Goal: Information Seeking & Learning: Learn about a topic

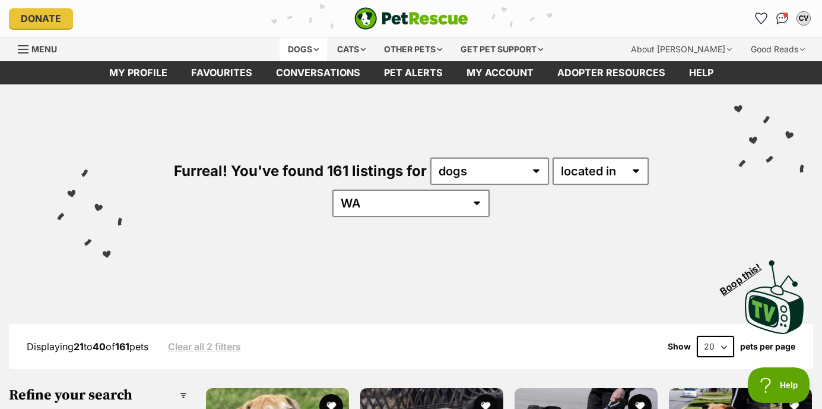
click at [310, 45] on div "Dogs" at bounding box center [304, 49] width 48 height 24
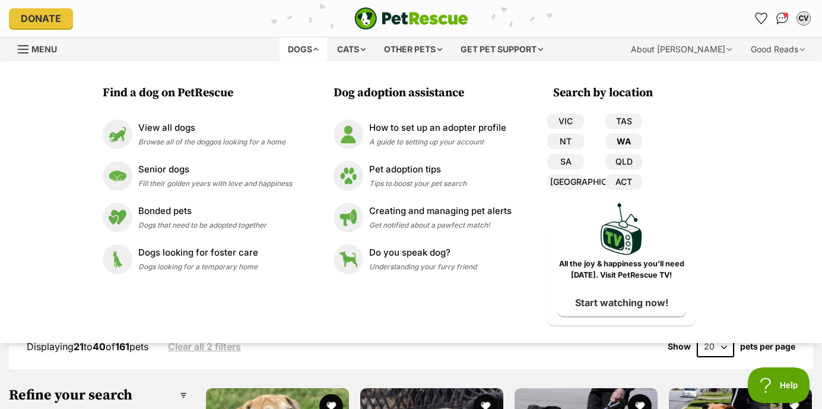
click at [635, 144] on link "WA" at bounding box center [624, 141] width 37 height 15
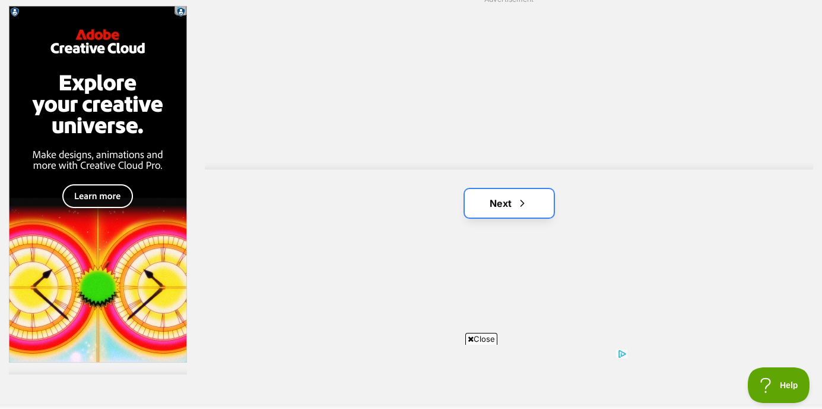
click at [511, 205] on link "Next" at bounding box center [509, 203] width 89 height 29
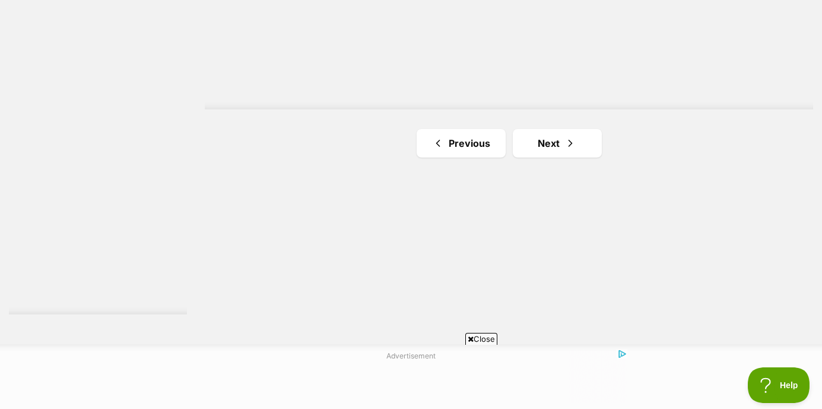
scroll to position [2172, 0]
click at [555, 151] on link "Next" at bounding box center [557, 139] width 89 height 29
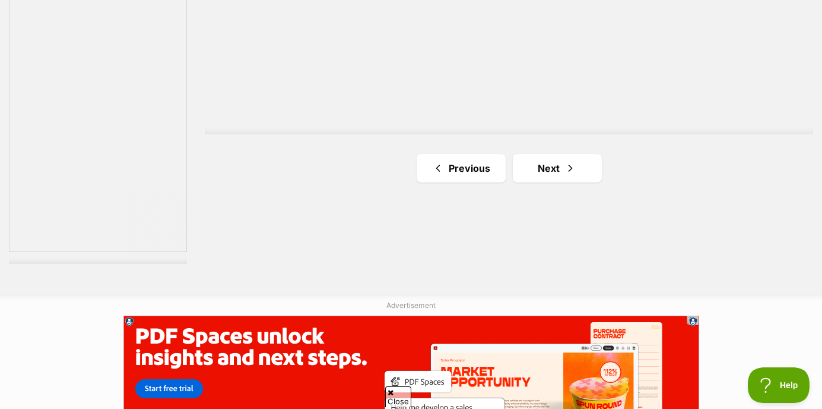
scroll to position [2222, 0]
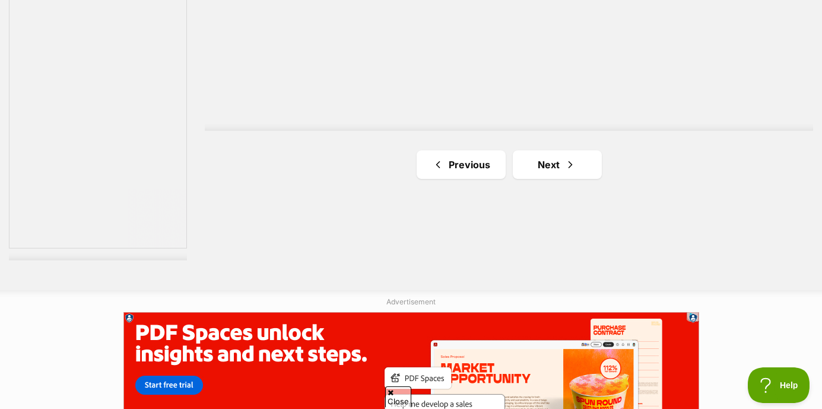
click at [552, 165] on link "Next" at bounding box center [557, 164] width 89 height 29
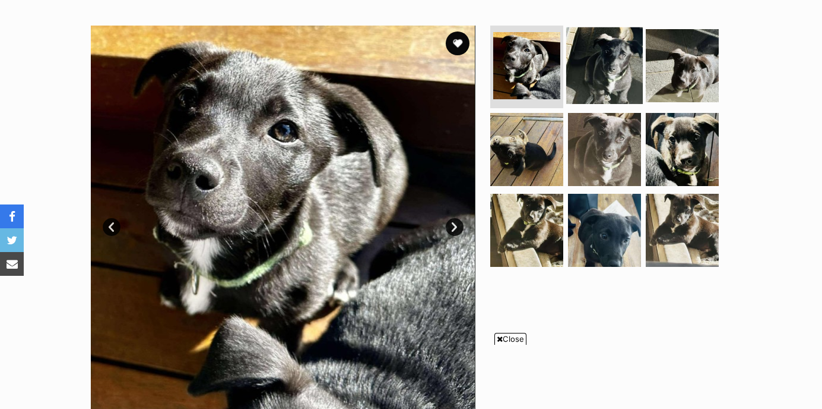
click at [593, 80] on img at bounding box center [604, 65] width 77 height 77
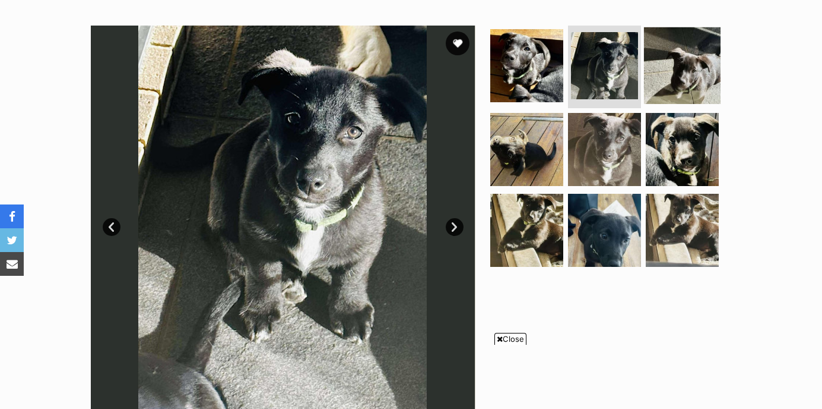
click at [701, 75] on img at bounding box center [682, 65] width 77 height 77
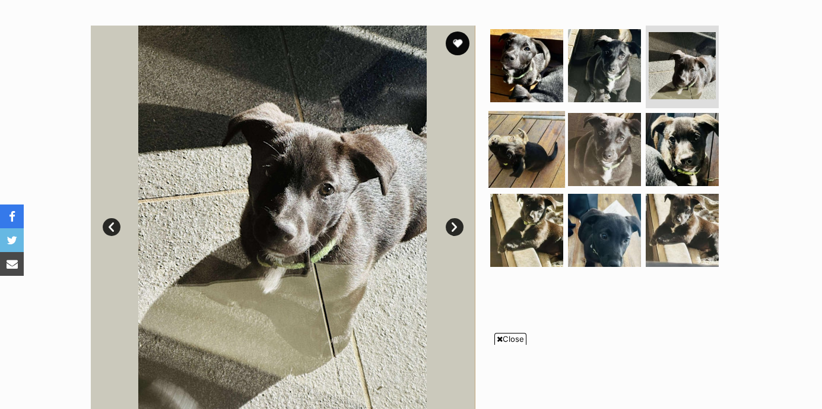
click at [555, 140] on img at bounding box center [527, 149] width 77 height 77
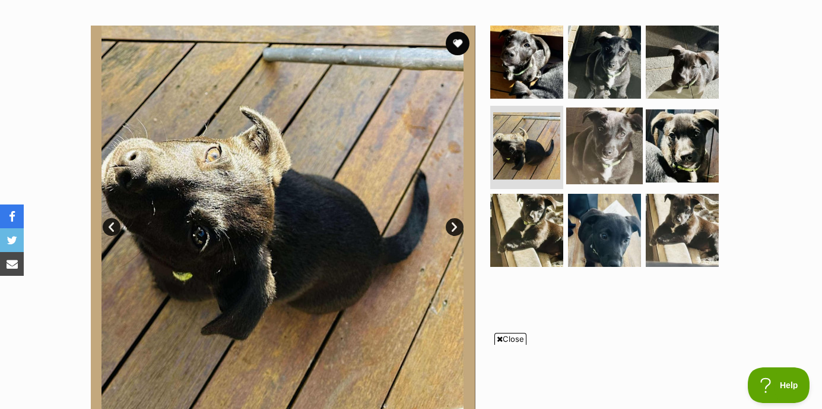
click at [600, 142] on img at bounding box center [604, 145] width 77 height 77
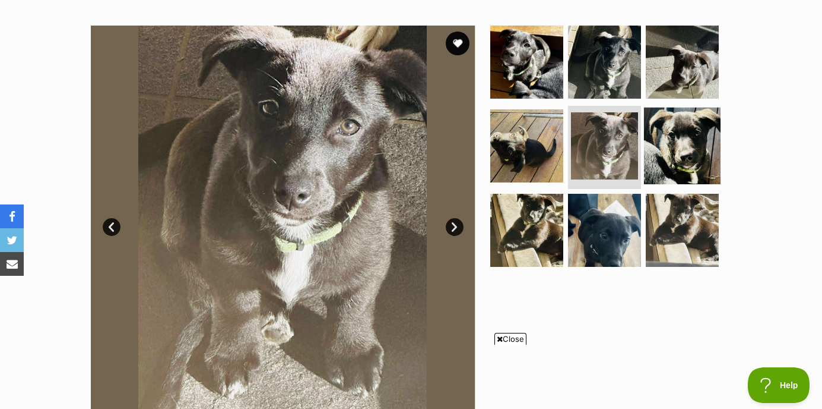
click at [665, 145] on img at bounding box center [682, 145] width 77 height 77
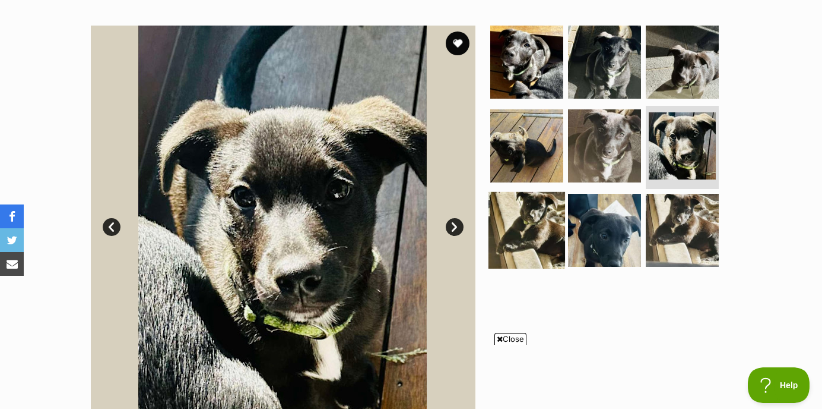
click at [542, 214] on img at bounding box center [527, 230] width 77 height 77
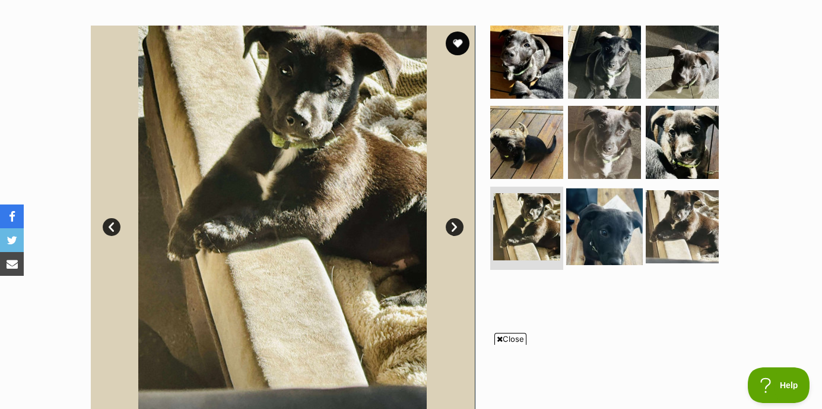
click at [600, 221] on img at bounding box center [604, 226] width 77 height 77
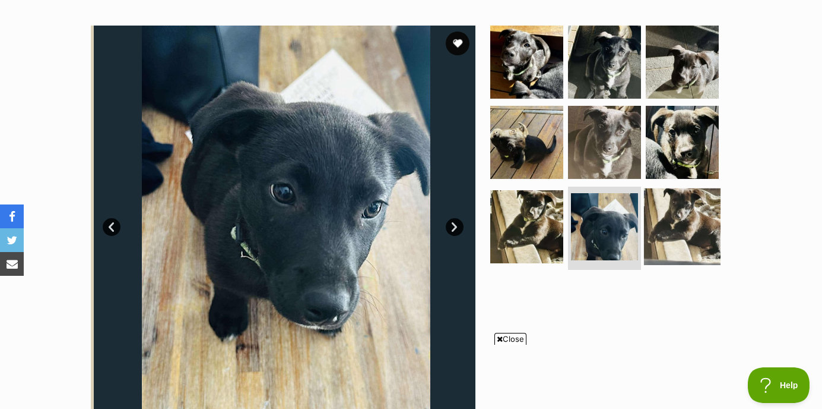
click at [673, 236] on img at bounding box center [682, 226] width 77 height 77
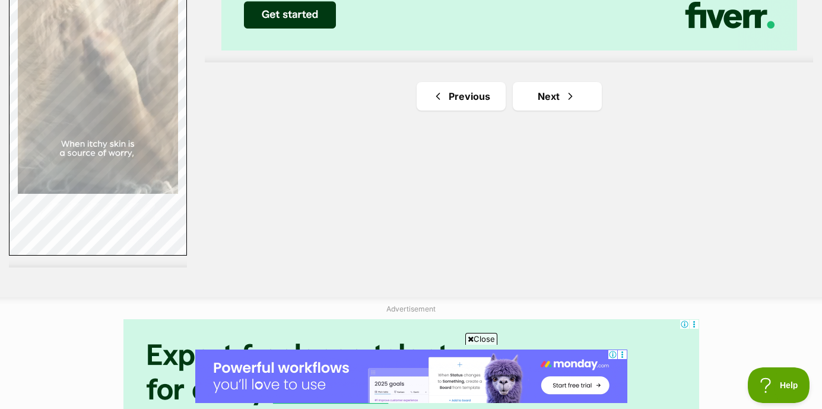
scroll to position [2217, 0]
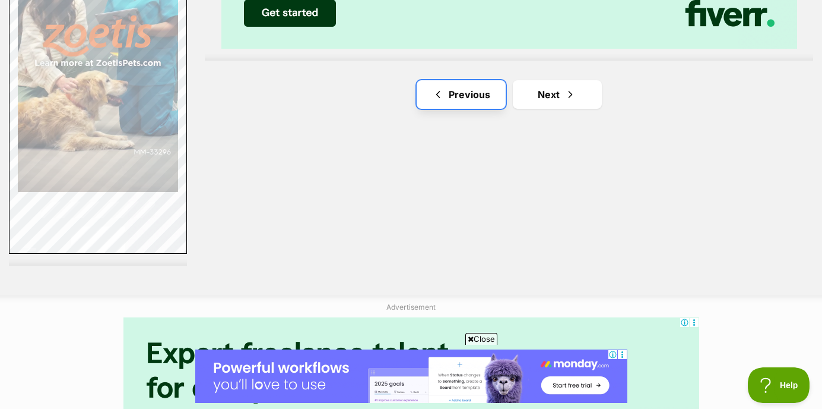
click at [483, 94] on link "Previous" at bounding box center [461, 94] width 89 height 29
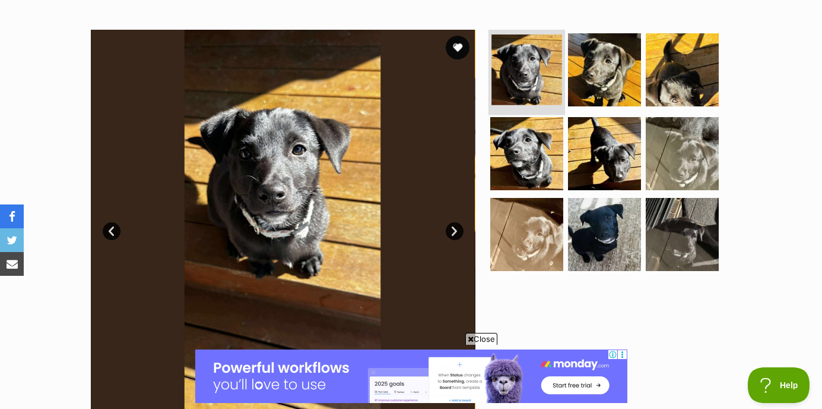
click at [544, 69] on img at bounding box center [527, 69] width 71 height 71
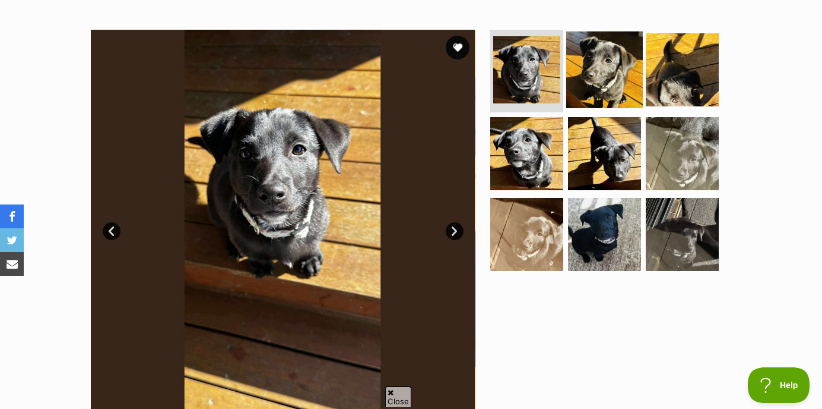
click at [610, 72] on img at bounding box center [604, 69] width 77 height 77
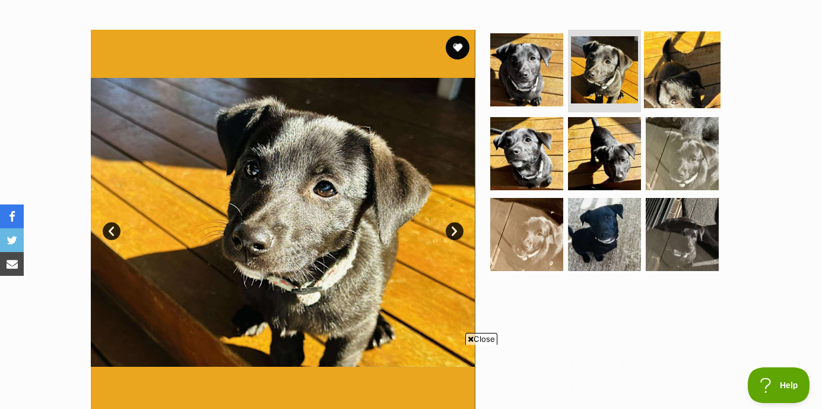
click at [657, 72] on img at bounding box center [682, 69] width 77 height 77
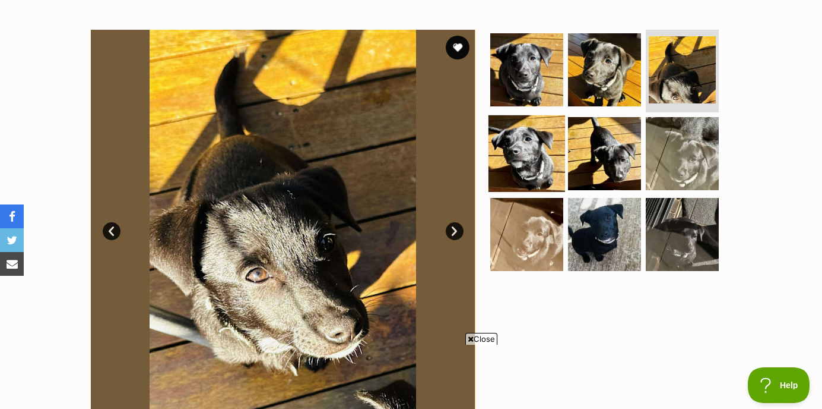
click at [501, 166] on img at bounding box center [527, 153] width 77 height 77
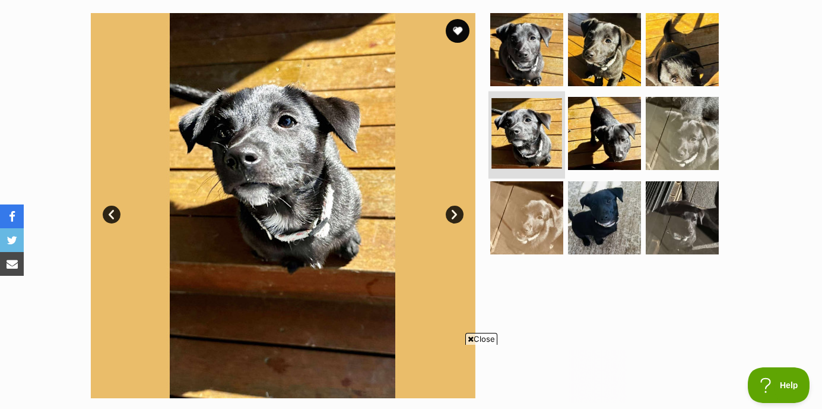
scroll to position [242, 0]
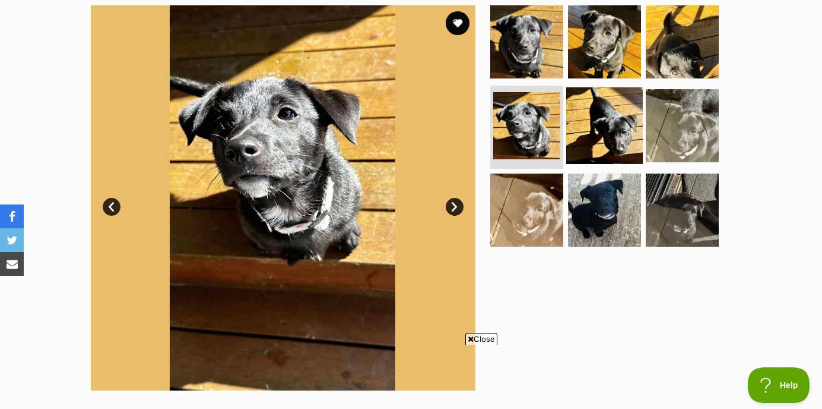
click at [588, 121] on img at bounding box center [604, 125] width 77 height 77
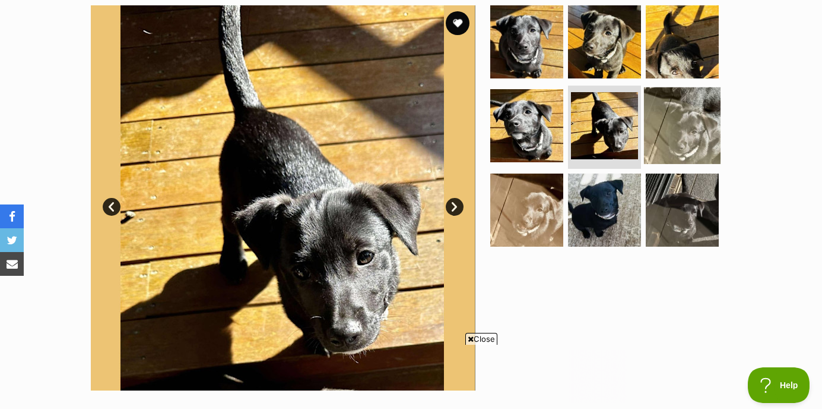
click at [660, 126] on img at bounding box center [682, 125] width 77 height 77
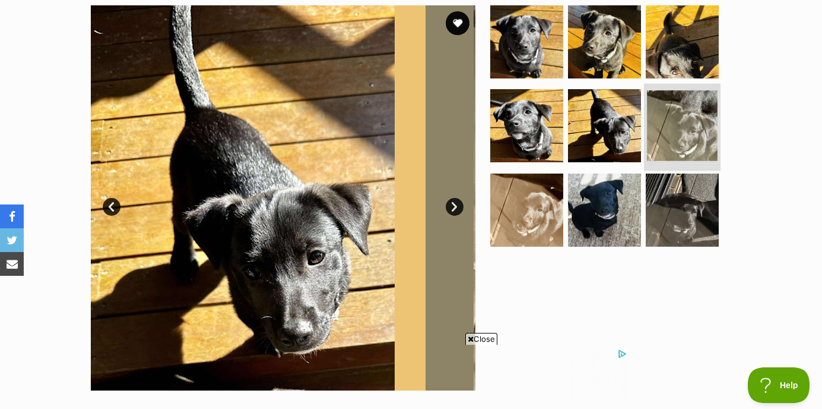
scroll to position [0, 0]
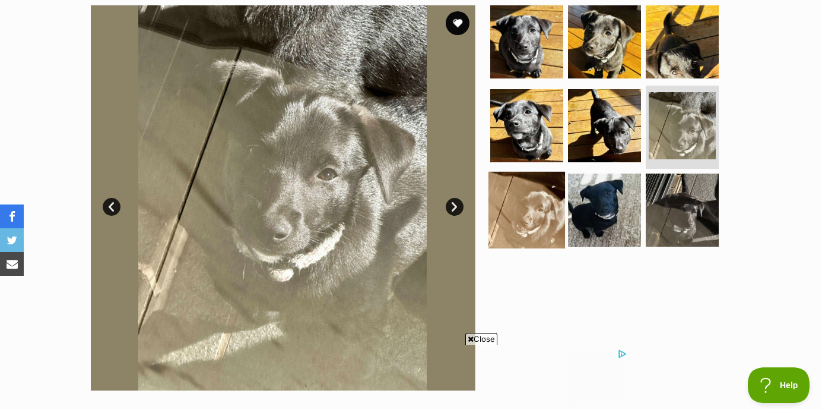
click at [534, 213] on img at bounding box center [527, 210] width 77 height 77
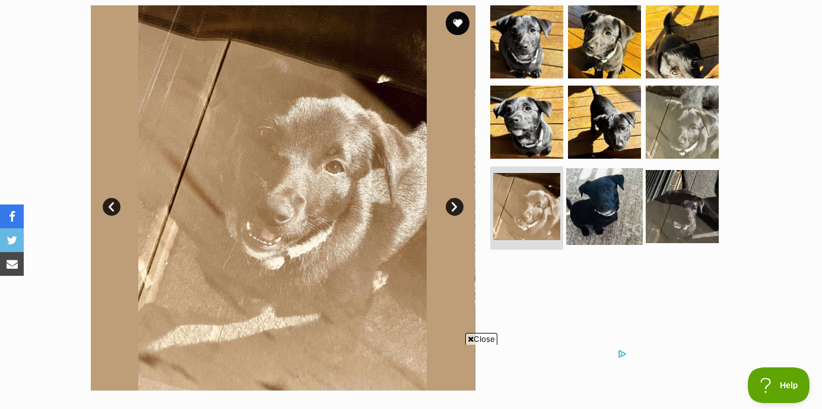
click at [585, 213] on img at bounding box center [604, 206] width 77 height 77
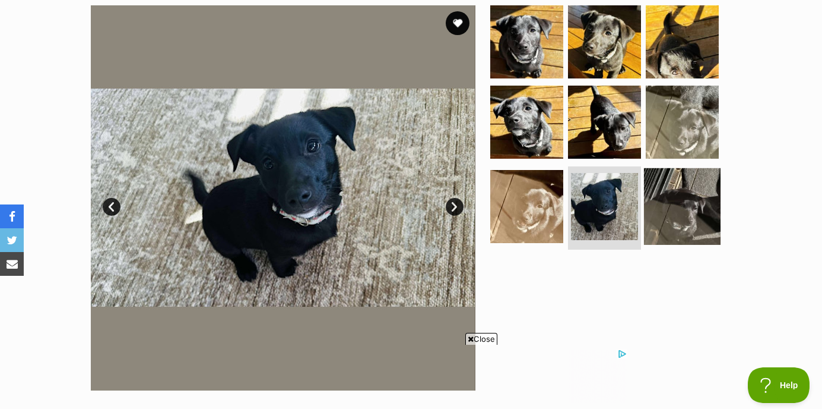
click at [672, 202] on img at bounding box center [682, 206] width 77 height 77
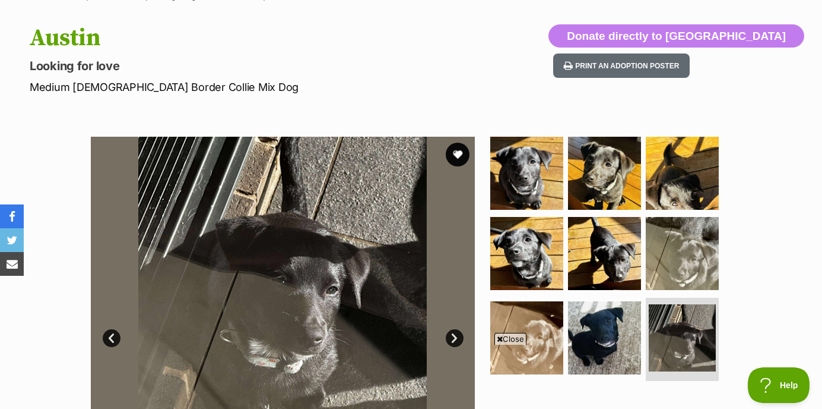
scroll to position [109, 0]
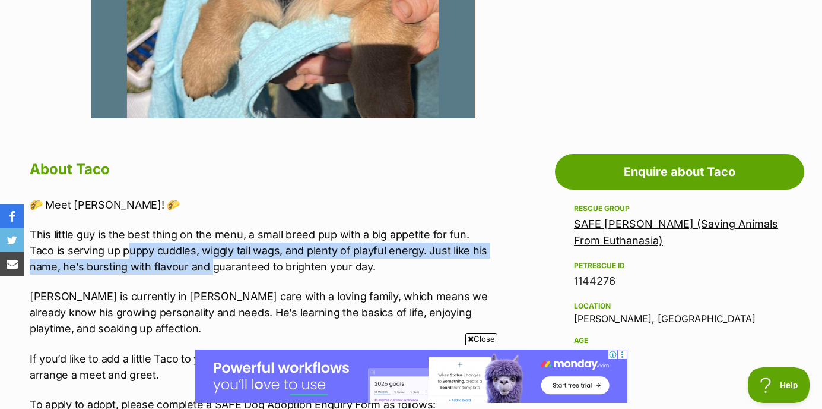
drag, startPoint x: 129, startPoint y: 243, endPoint x: 208, endPoint y: 269, distance: 83.2
click at [208, 269] on p "This little guy is the best thing on the menu, a small breed pup with a big app…" at bounding box center [260, 250] width 460 height 48
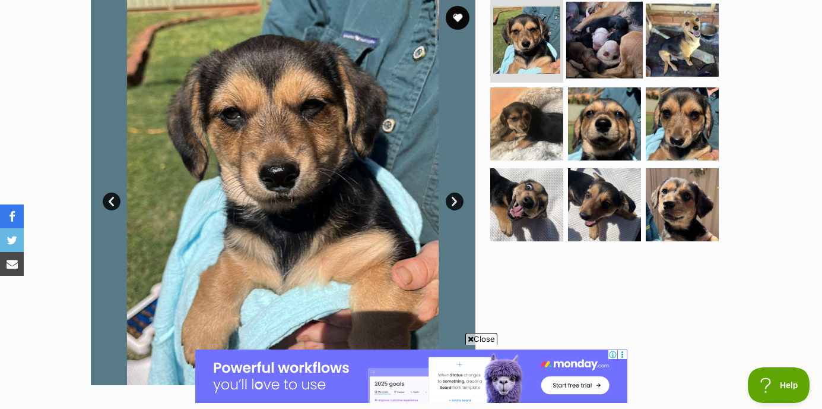
click at [596, 55] on img at bounding box center [604, 39] width 77 height 77
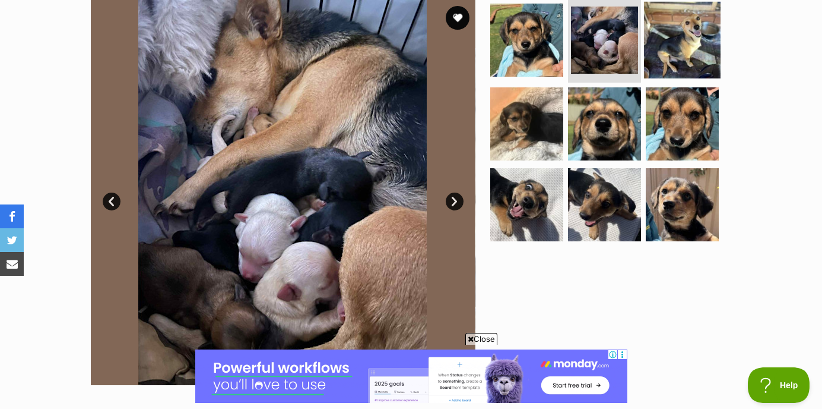
click at [682, 50] on img at bounding box center [682, 39] width 77 height 77
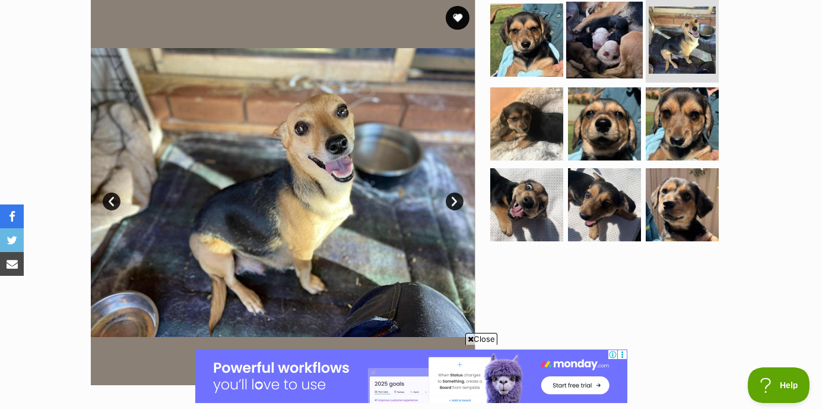
click at [631, 43] on img at bounding box center [604, 39] width 77 height 77
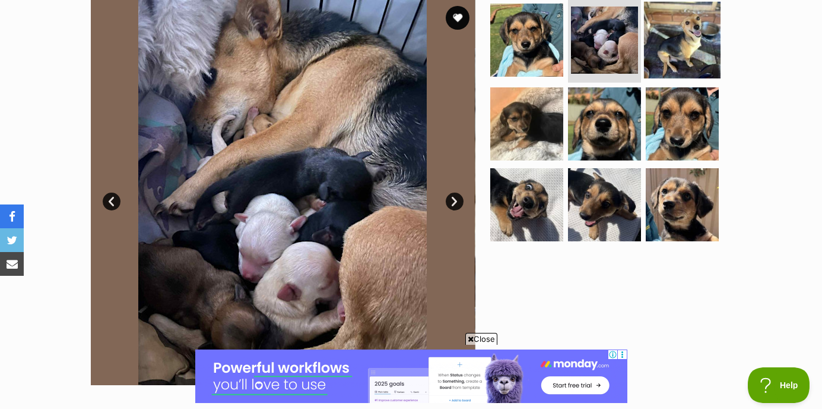
click at [673, 41] on img at bounding box center [682, 39] width 77 height 77
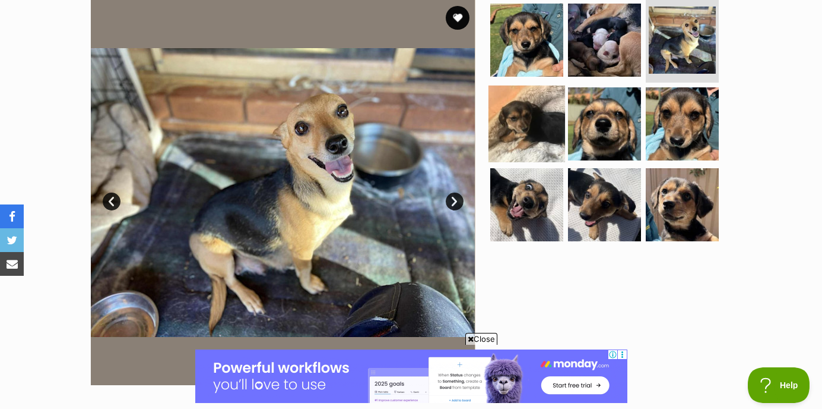
click at [524, 106] on img at bounding box center [527, 124] width 77 height 77
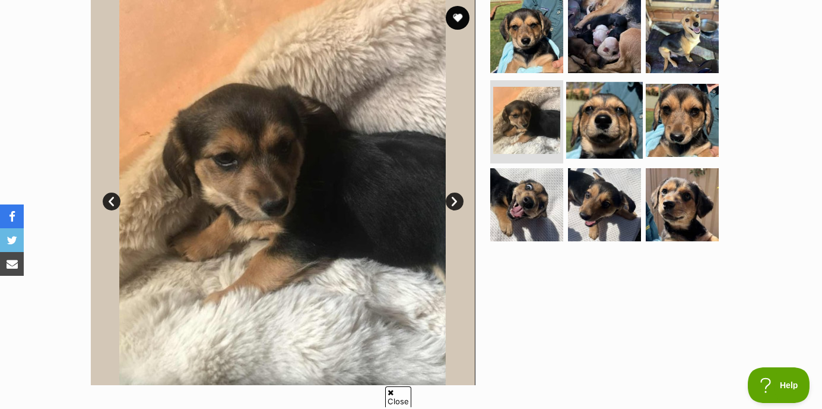
click at [580, 109] on img at bounding box center [604, 120] width 77 height 77
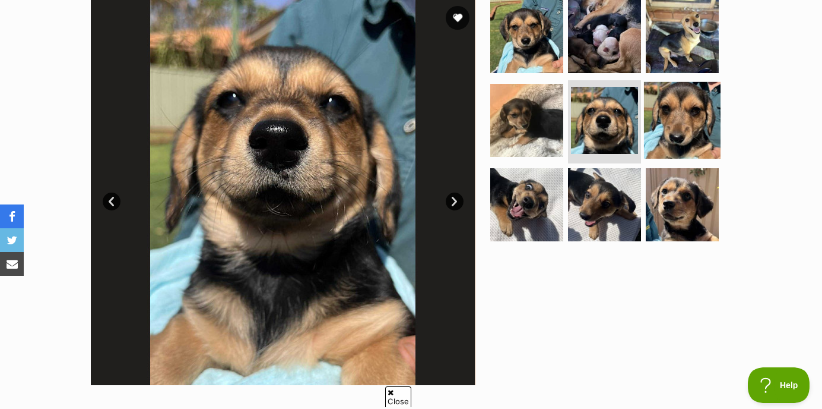
click at [657, 119] on img at bounding box center [682, 120] width 77 height 77
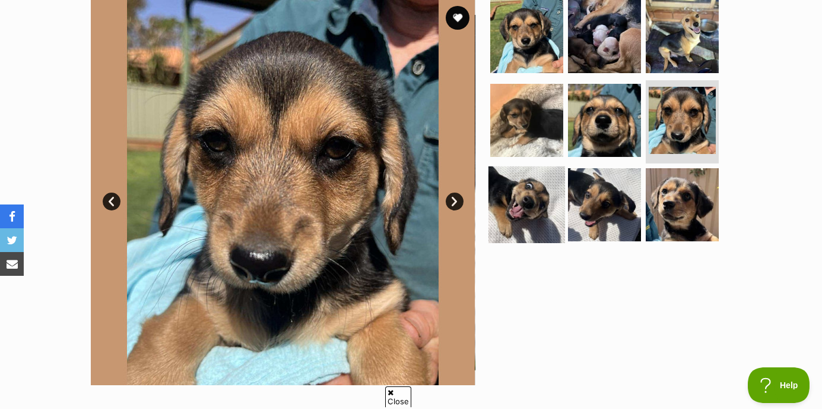
click at [531, 200] on img at bounding box center [527, 204] width 77 height 77
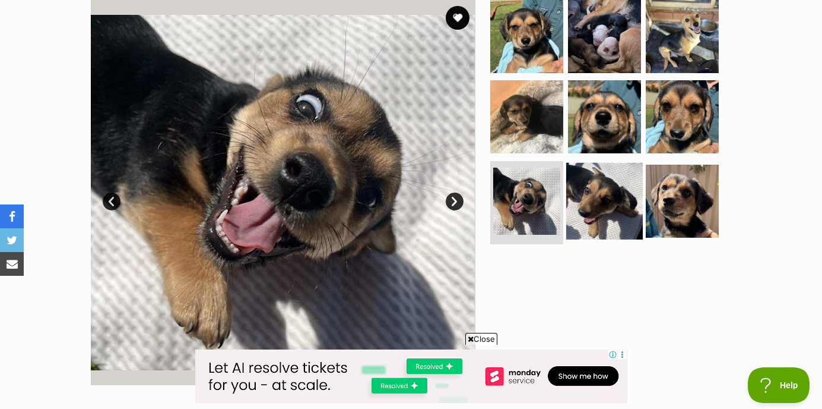
click at [612, 208] on img at bounding box center [604, 201] width 77 height 77
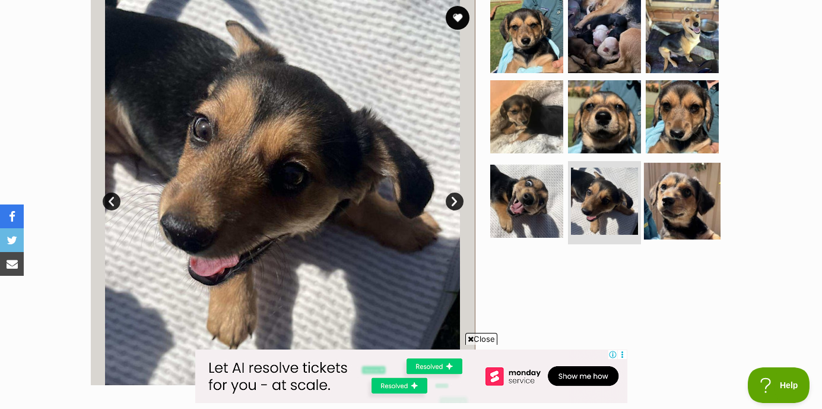
click at [667, 205] on img at bounding box center [682, 201] width 77 height 77
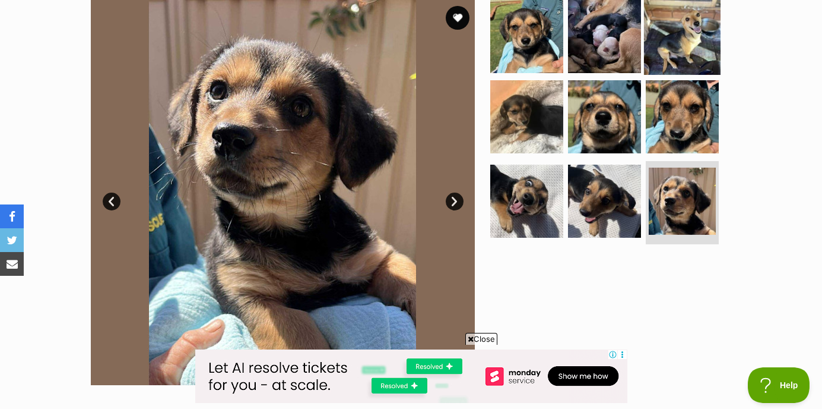
click at [686, 51] on img at bounding box center [682, 36] width 77 height 77
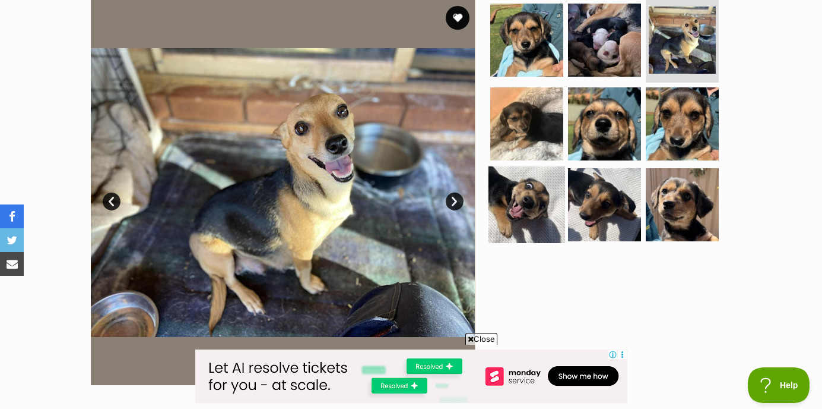
click at [538, 201] on img at bounding box center [527, 204] width 77 height 77
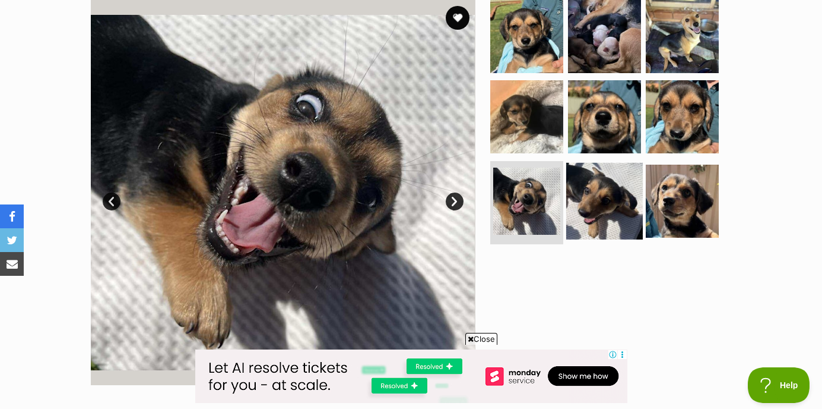
click at [580, 192] on img at bounding box center [604, 201] width 77 height 77
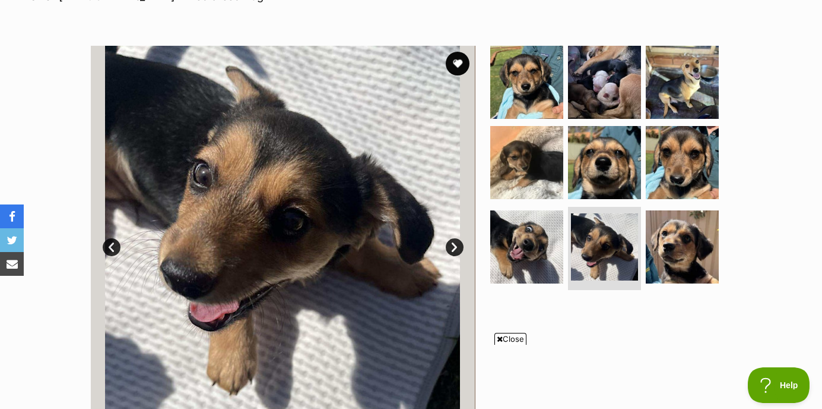
scroll to position [218, 0]
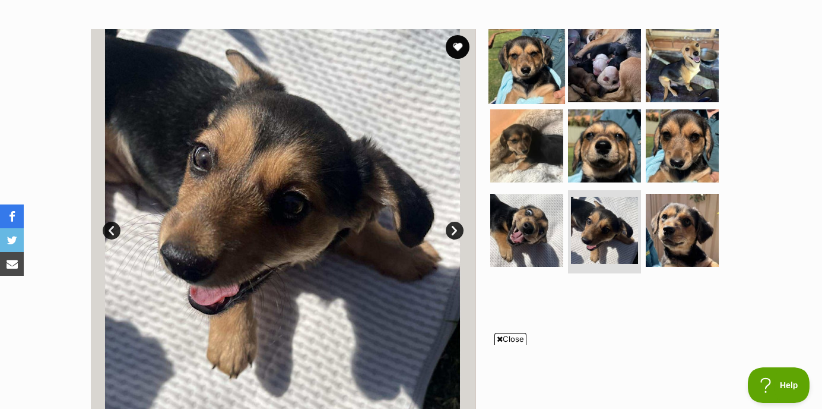
click at [527, 61] on img at bounding box center [527, 65] width 77 height 77
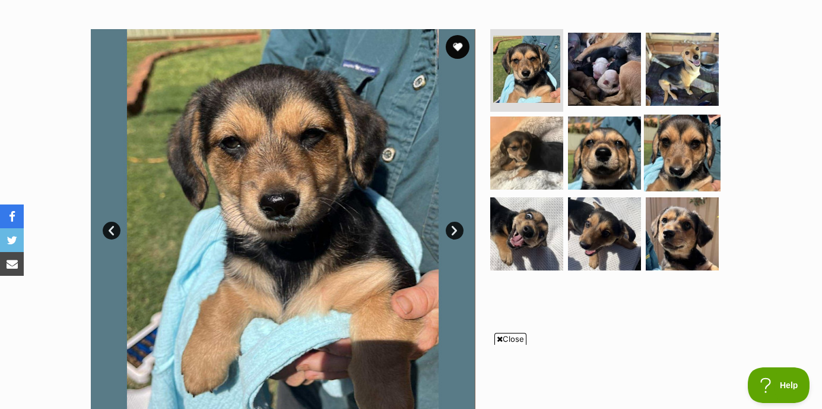
click at [668, 157] on img at bounding box center [682, 153] width 77 height 77
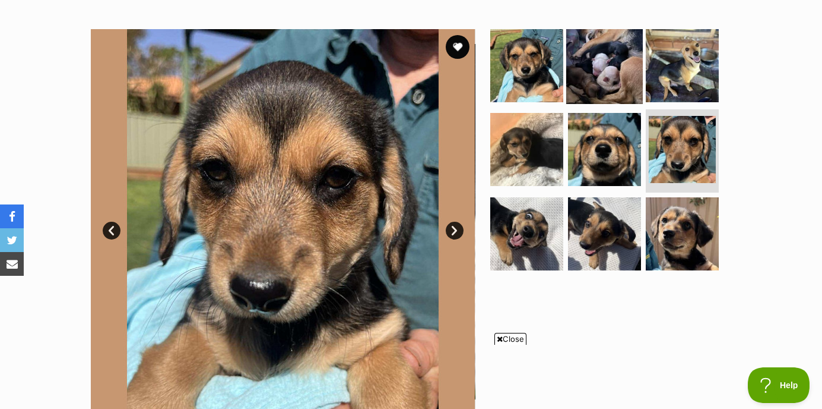
click at [610, 73] on img at bounding box center [604, 65] width 77 height 77
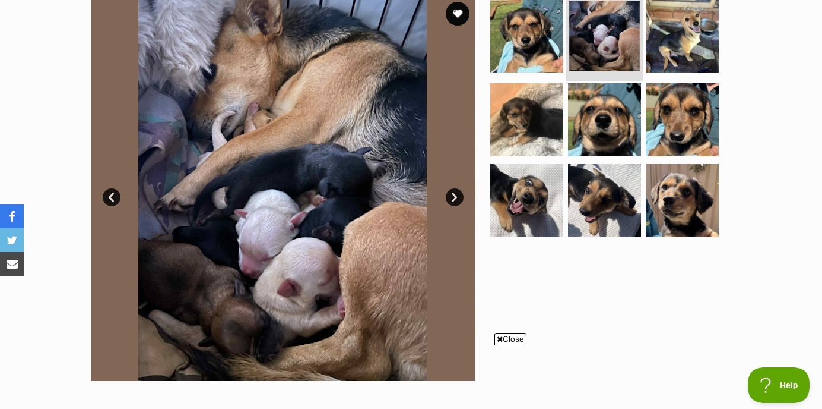
scroll to position [252, 0]
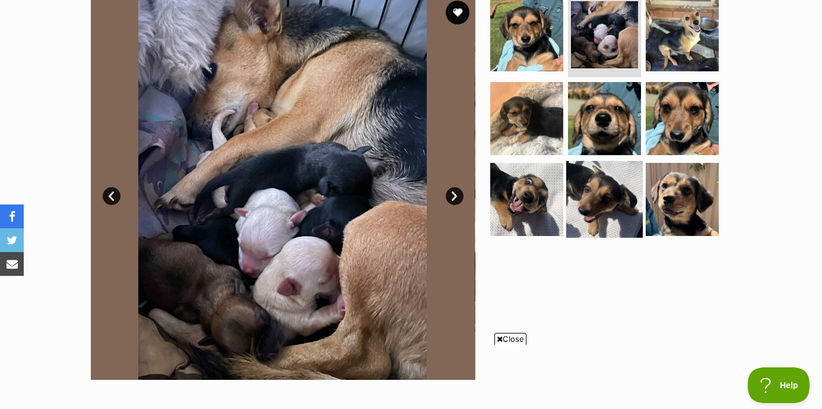
click at [596, 195] on img at bounding box center [604, 199] width 77 height 77
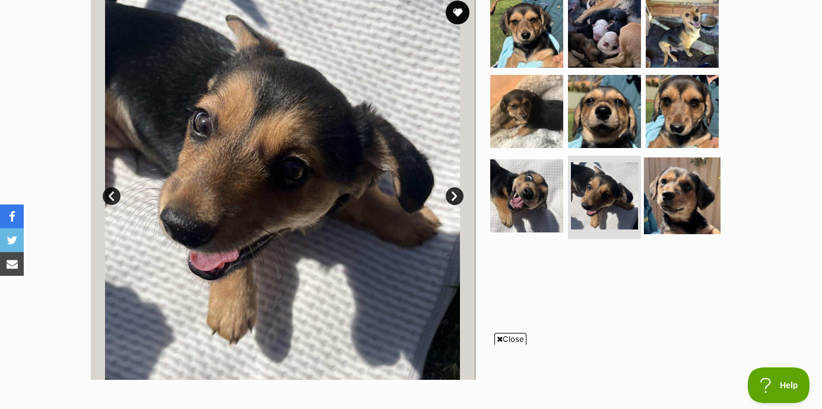
click at [673, 206] on img at bounding box center [682, 195] width 77 height 77
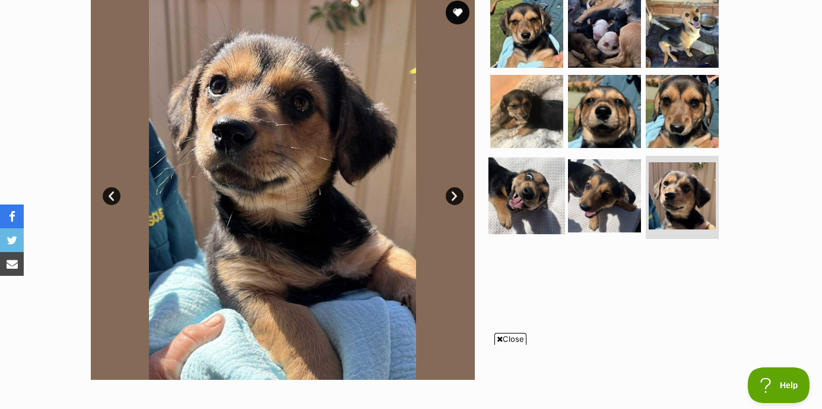
click at [539, 207] on img at bounding box center [527, 195] width 77 height 77
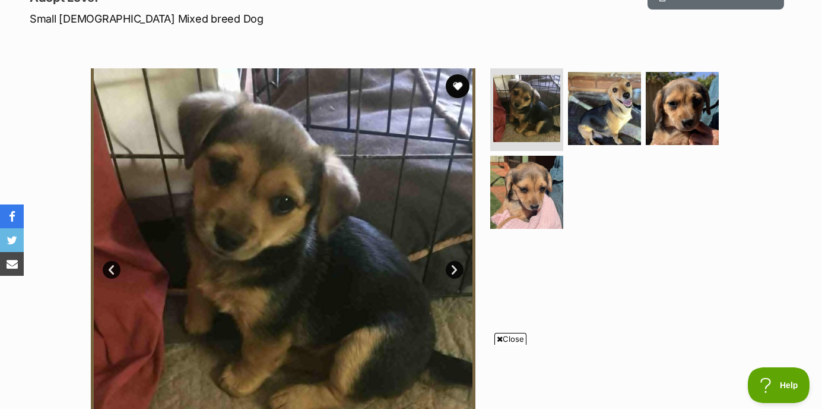
scroll to position [179, 0]
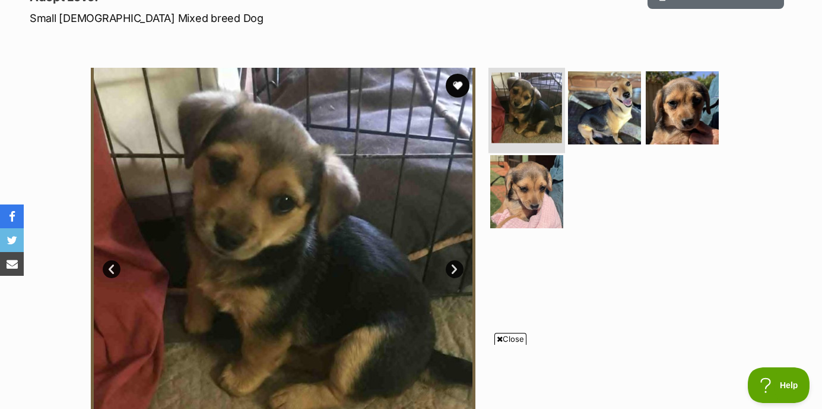
click at [548, 106] on img at bounding box center [527, 107] width 71 height 71
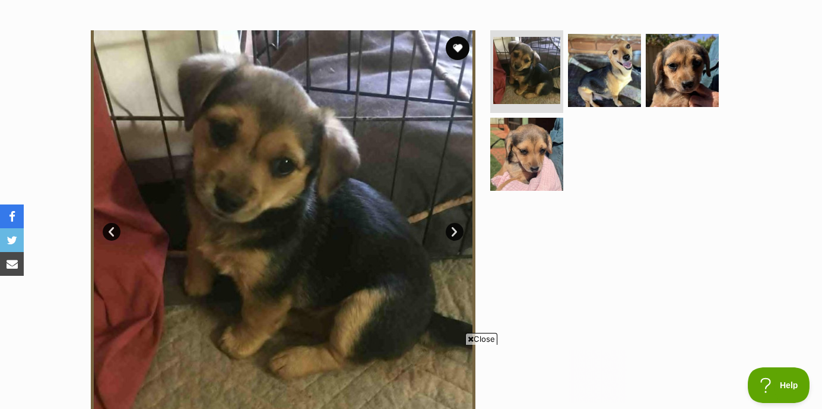
scroll to position [0, 0]
click at [539, 178] on img at bounding box center [527, 154] width 77 height 77
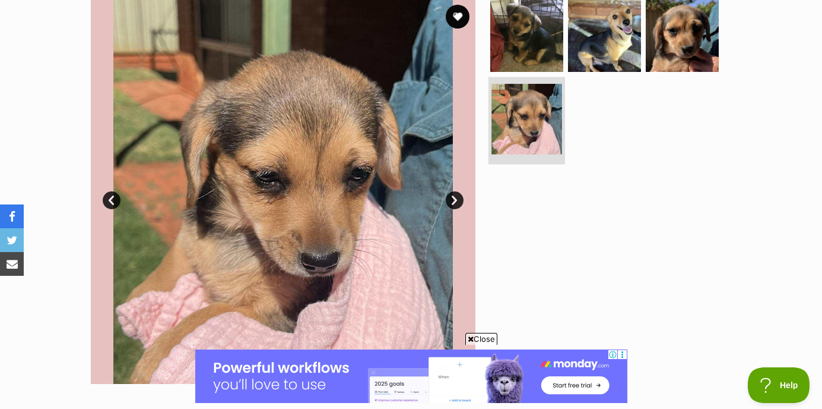
scroll to position [249, 0]
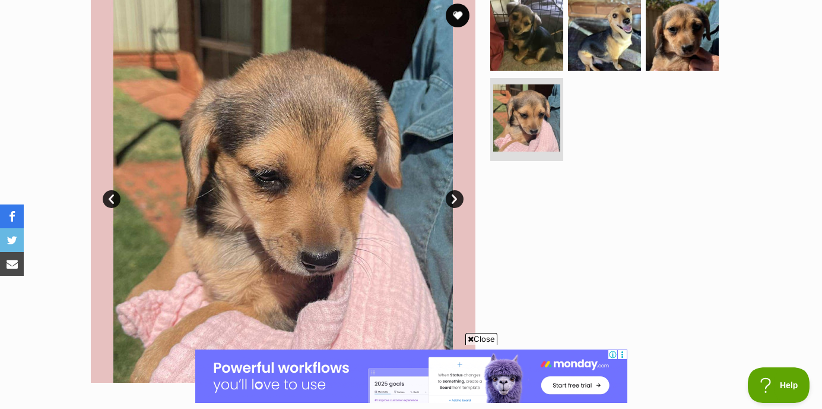
click at [457, 198] on link "Next" at bounding box center [455, 199] width 18 height 18
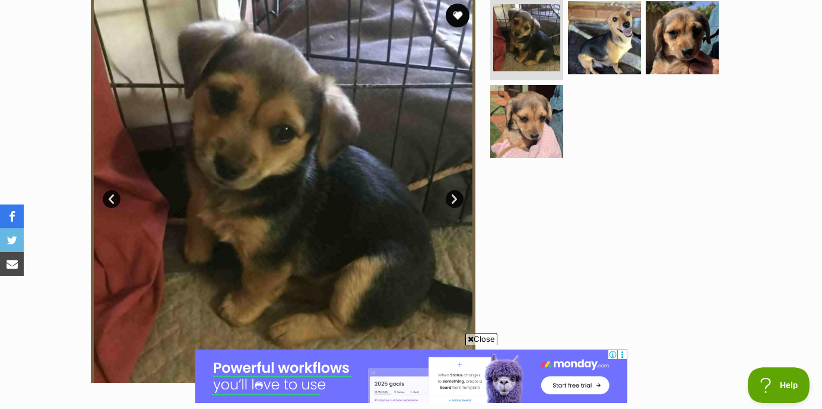
click at [457, 198] on link "Next" at bounding box center [455, 199] width 18 height 18
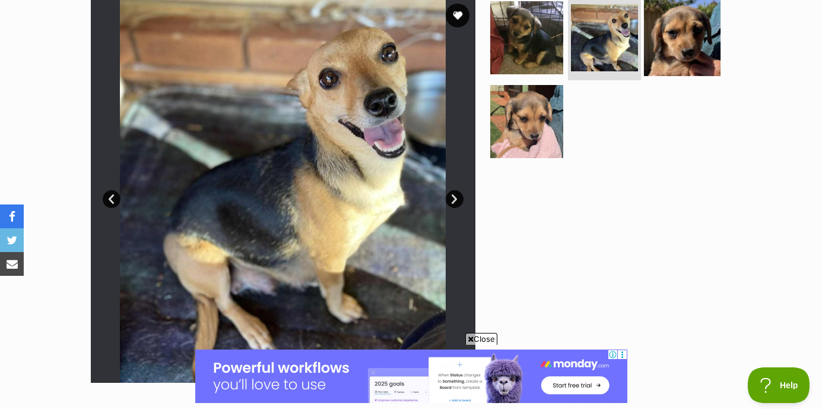
click at [689, 61] on img at bounding box center [682, 37] width 77 height 77
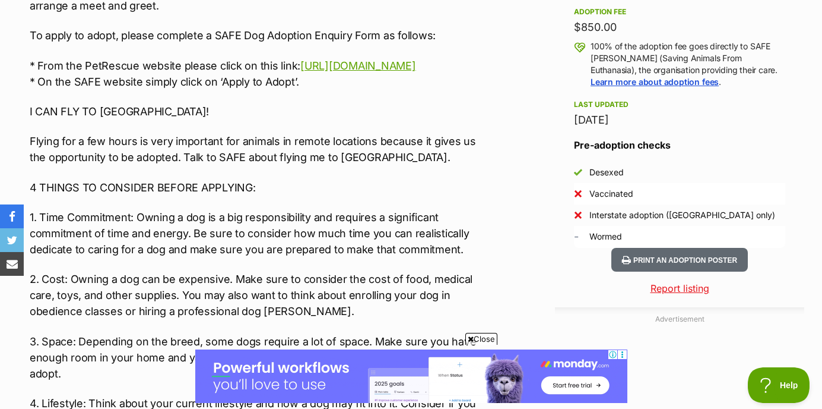
scroll to position [884, 0]
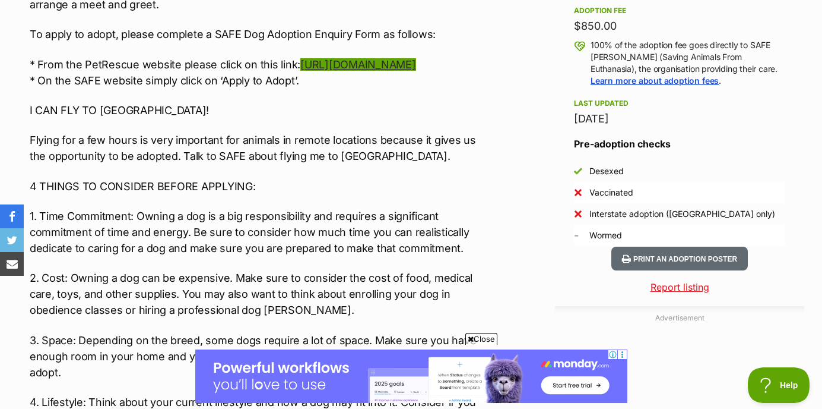
click at [348, 58] on link "[URL][DOMAIN_NAME]" at bounding box center [357, 64] width 115 height 12
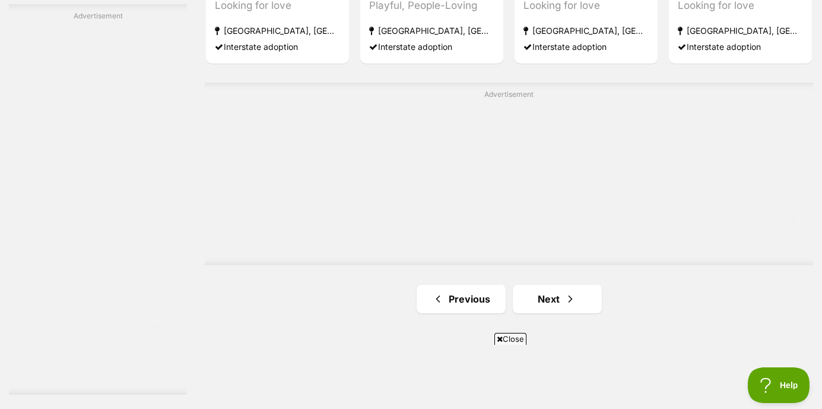
scroll to position [2184, 0]
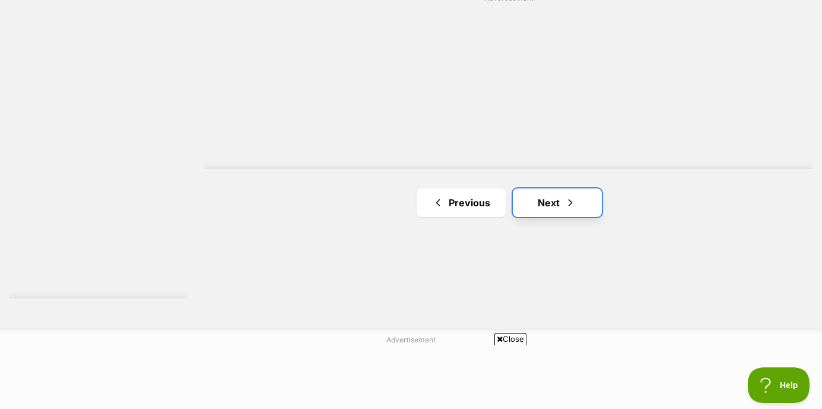
click at [577, 216] on link "Next" at bounding box center [557, 202] width 89 height 29
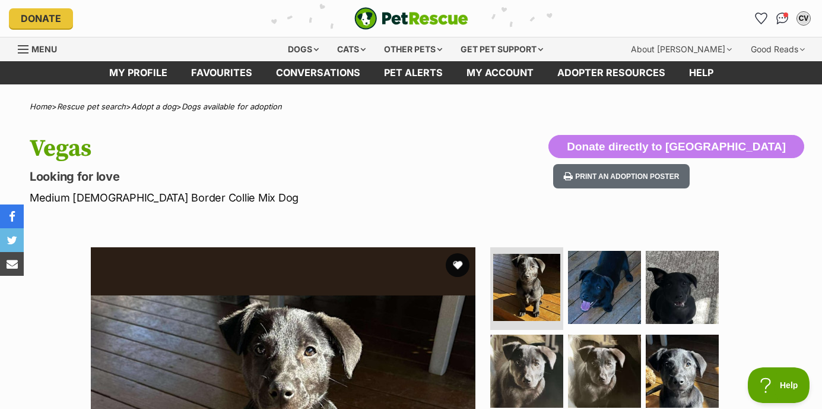
scroll to position [144, 0]
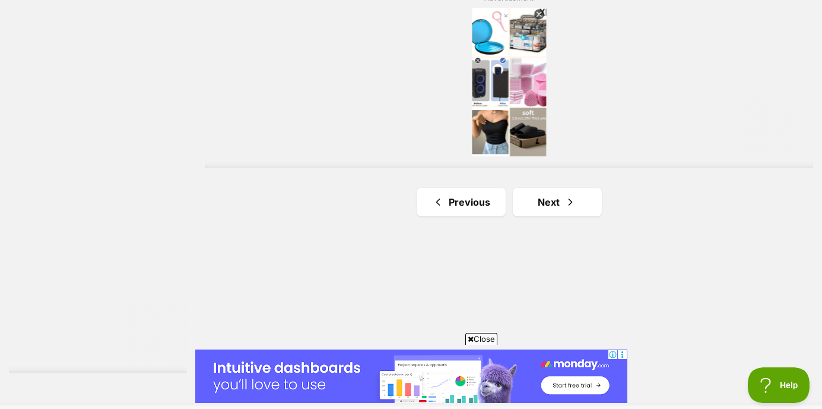
scroll to position [2160, 0]
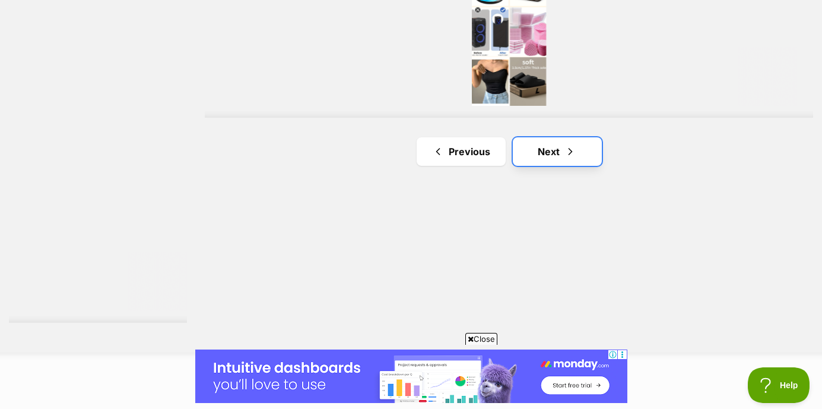
click at [542, 157] on link "Next" at bounding box center [557, 151] width 89 height 29
